Goal: Task Accomplishment & Management: Manage account settings

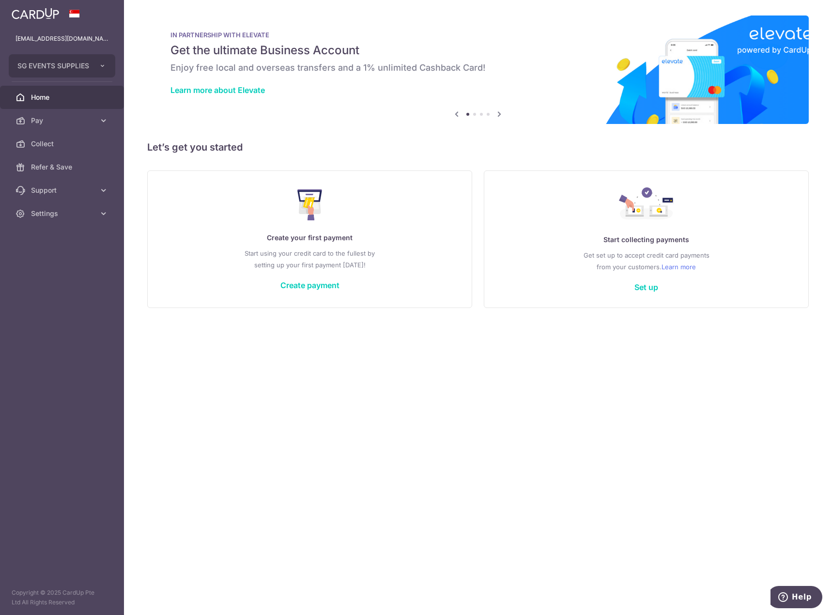
drag, startPoint x: 674, startPoint y: 256, endPoint x: 689, endPoint y: 256, distance: 15.0
click at [689, 256] on p "Get set up to accept credit card payments from your customers. Learn more" at bounding box center [646, 260] width 285 height 23
drag, startPoint x: 643, startPoint y: 258, endPoint x: 610, endPoint y: 261, distance: 33.5
click at [610, 261] on p "Get set up to accept credit card payments from your customers. Learn more" at bounding box center [646, 260] width 285 height 23
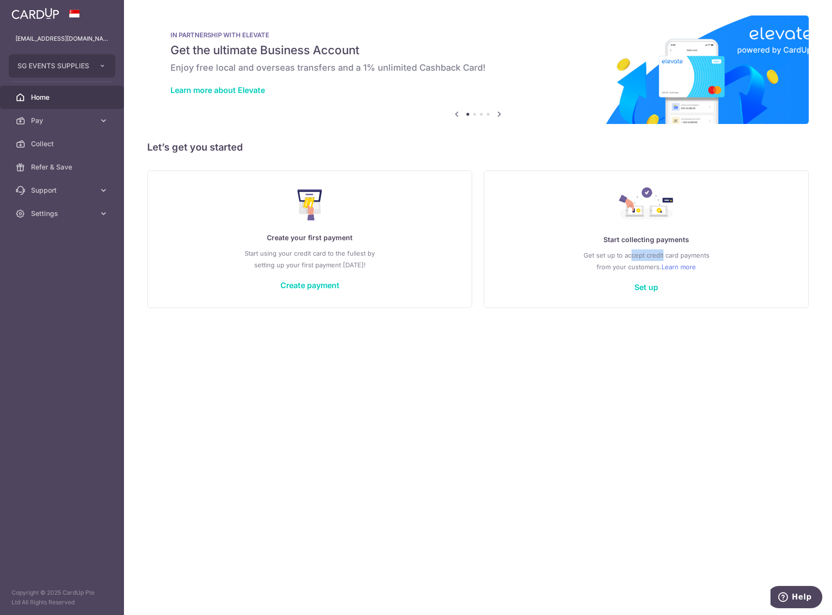
click at [610, 261] on p "Get set up to accept credit card payments from your customers. Learn more" at bounding box center [646, 260] width 285 height 23
click at [79, 72] on button "SG EVENTS SUPPLIES" at bounding box center [62, 65] width 107 height 23
click at [568, 377] on div "× Pause Schedule Pause all future payments in this series Pause just this one p…" at bounding box center [478, 307] width 708 height 615
drag, startPoint x: 638, startPoint y: 242, endPoint x: 617, endPoint y: 242, distance: 20.8
click at [617, 242] on p "Start collecting payments" at bounding box center [646, 240] width 285 height 12
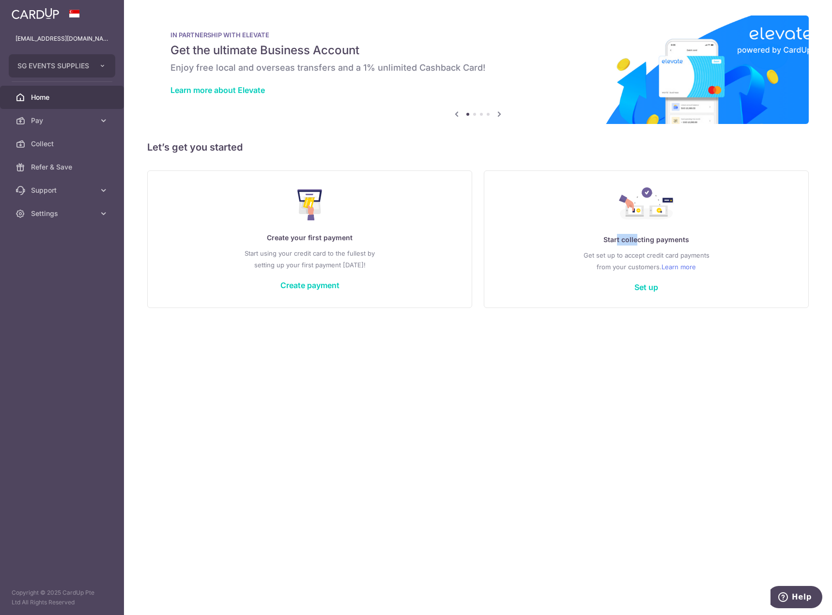
click at [617, 242] on p "Start collecting payments" at bounding box center [646, 240] width 285 height 12
drag, startPoint x: 621, startPoint y: 255, endPoint x: 687, endPoint y: 255, distance: 65.4
click at [687, 255] on p "Get set up to accept credit card payments from your customers. Learn more" at bounding box center [646, 260] width 285 height 23
drag, startPoint x: 266, startPoint y: 238, endPoint x: 317, endPoint y: 238, distance: 50.8
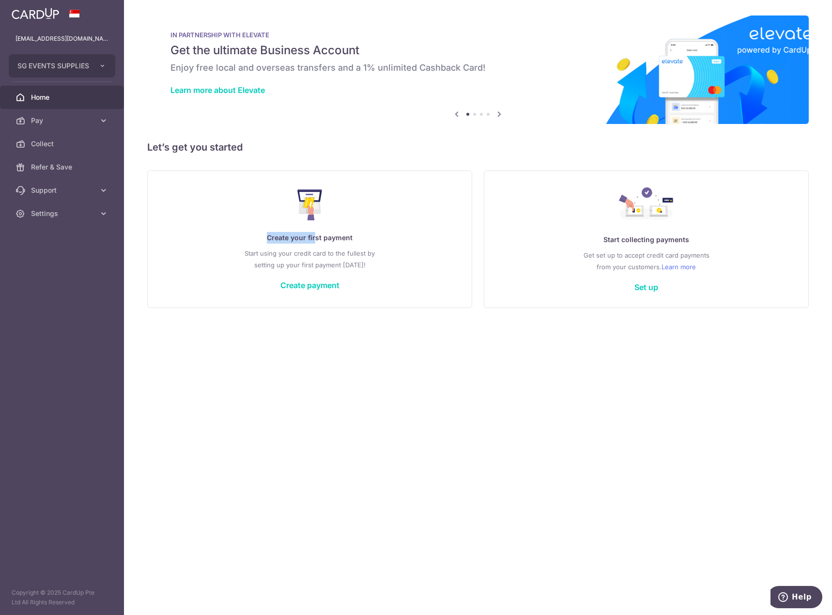
click at [317, 238] on p "Create your first payment" at bounding box center [309, 238] width 285 height 12
click at [49, 216] on span "Settings" at bounding box center [63, 214] width 64 height 10
click at [46, 264] on span "Logout" at bounding box center [63, 260] width 64 height 10
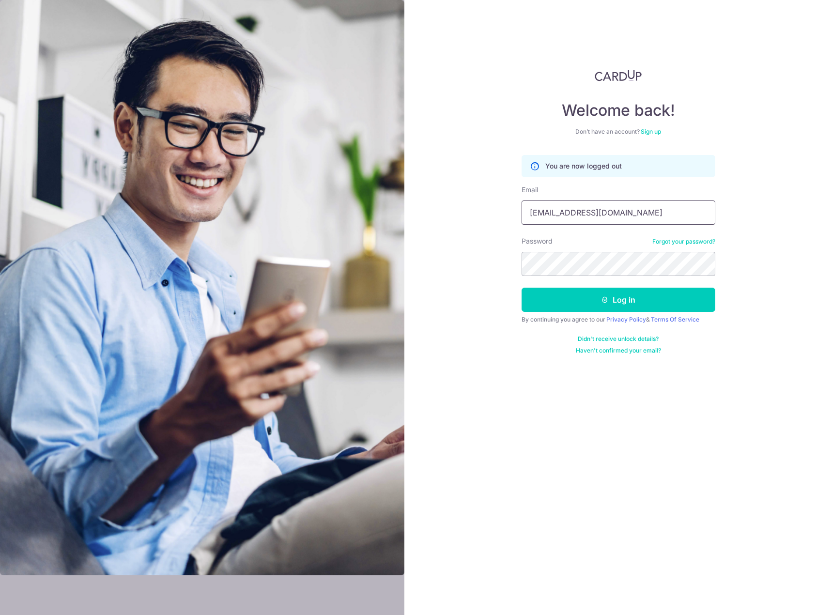
drag, startPoint x: 0, startPoint y: 0, endPoint x: 622, endPoint y: 211, distance: 656.8
click at [622, 211] on input "[EMAIL_ADDRESS][DOMAIN_NAME]" at bounding box center [618, 212] width 194 height 24
type input "mjohn@ruishanengrg.com"
click at [617, 293] on button "Log in" at bounding box center [618, 300] width 194 height 24
